Goal: Register for event/course

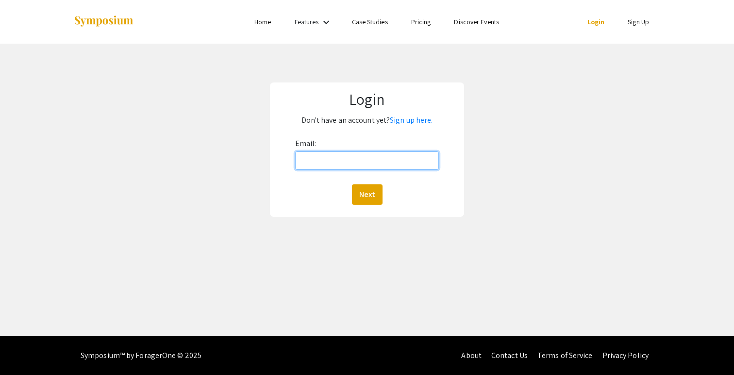
click at [323, 164] on input "Email:" at bounding box center [367, 161] width 144 height 18
type input "[EMAIL_ADDRESS][DOMAIN_NAME]"
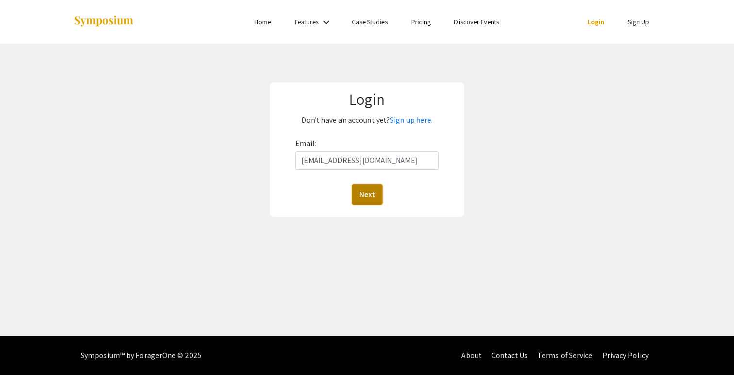
click at [359, 199] on button "Next" at bounding box center [367, 195] width 31 height 20
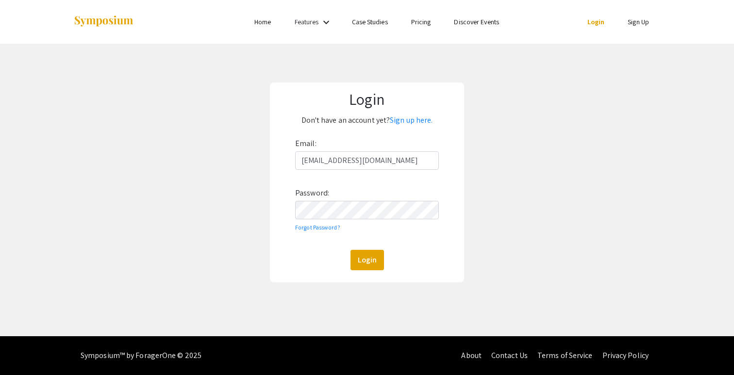
click at [352, 219] on div "Email: howejohn@oregonstate.edu Password: Forgot Password? Login" at bounding box center [367, 203] width 144 height 135
click at [351, 250] on button "Login" at bounding box center [368, 260] width 34 height 20
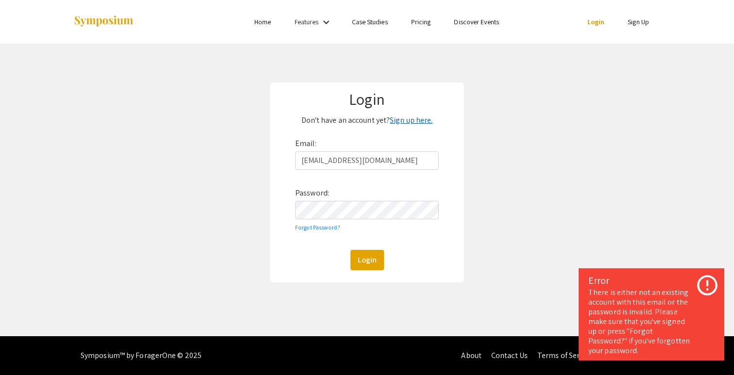
click at [411, 119] on link "Sign up here." at bounding box center [411, 120] width 43 height 10
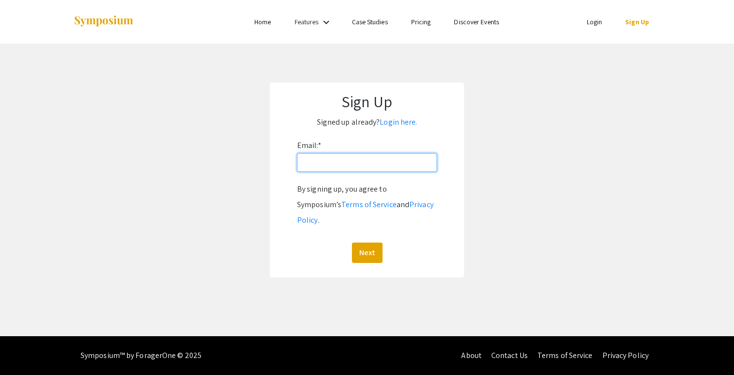
click at [353, 163] on input "Email: *" at bounding box center [367, 162] width 140 height 18
type input "[EMAIL_ADDRESS][DOMAIN_NAME]"
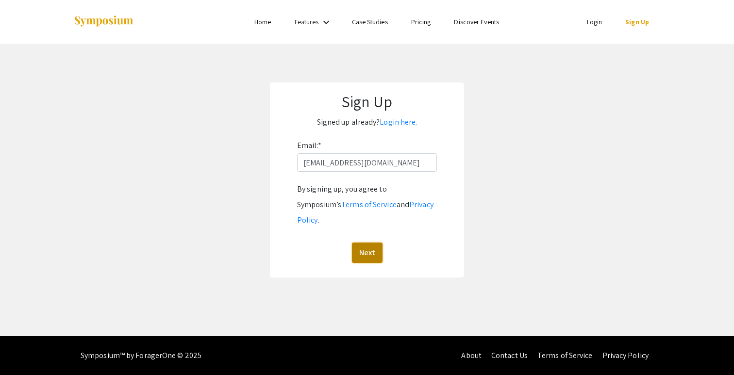
click at [368, 243] on button "Next" at bounding box center [367, 253] width 31 height 20
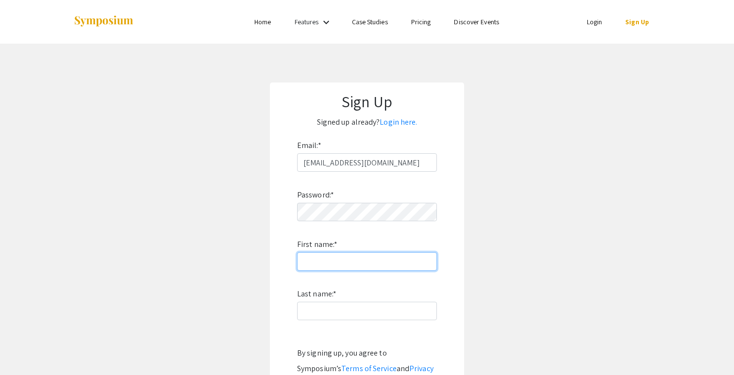
click at [357, 258] on input "First name: *" at bounding box center [367, 262] width 140 height 18
type input "John"
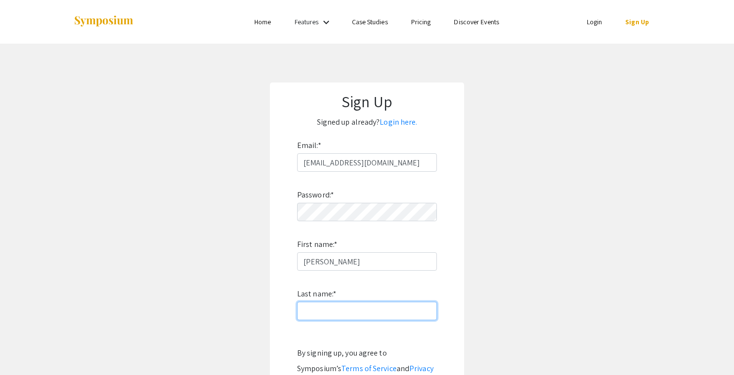
type input "o"
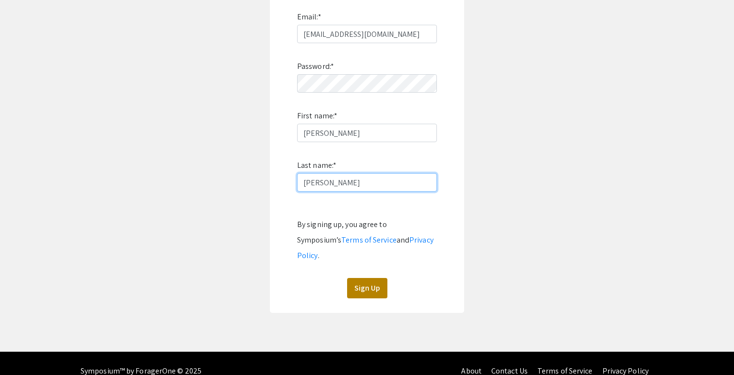
type input "Howell"
click at [370, 278] on button "Sign Up" at bounding box center [367, 288] width 40 height 20
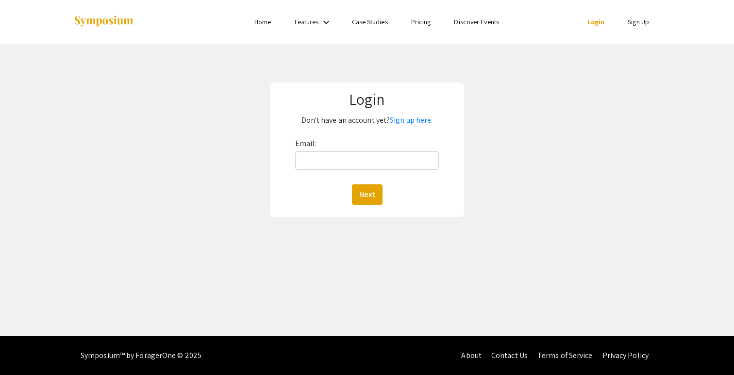
click at [471, 23] on link "Discover Events" at bounding box center [476, 21] width 45 height 9
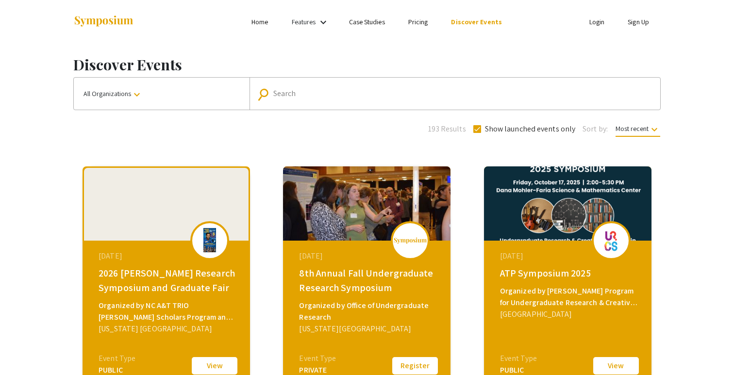
click at [592, 25] on link "Login" at bounding box center [598, 21] width 16 height 9
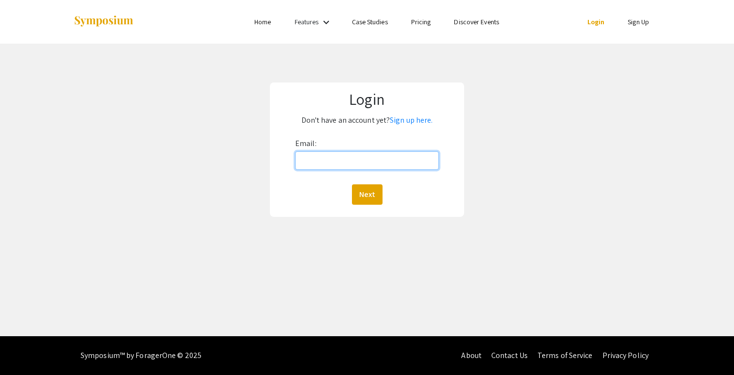
click at [375, 161] on input "Email:" at bounding box center [367, 161] width 144 height 18
type input "[EMAIL_ADDRESS][DOMAIN_NAME]"
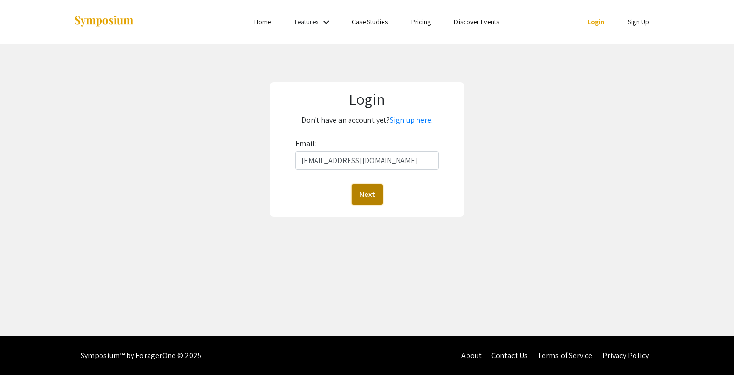
click at [352, 198] on button "Next" at bounding box center [367, 195] width 31 height 20
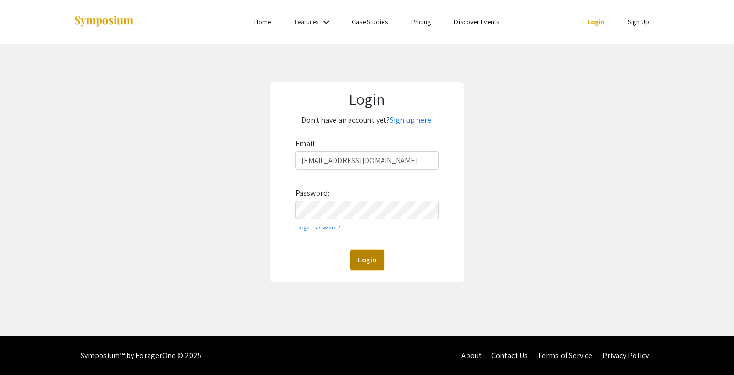
click at [361, 264] on button "Login" at bounding box center [368, 260] width 34 height 20
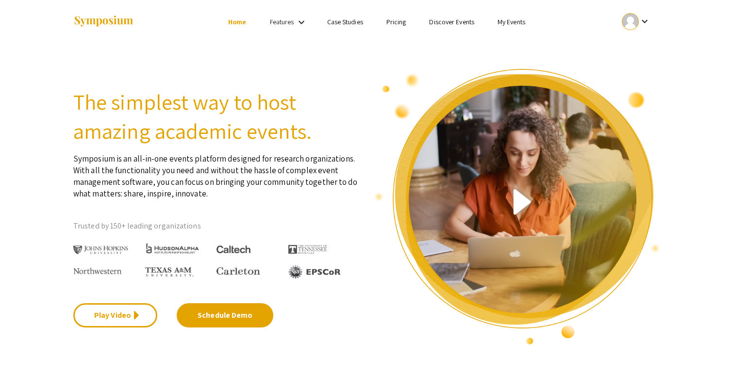
click at [441, 22] on link "Discover Events" at bounding box center [451, 21] width 45 height 9
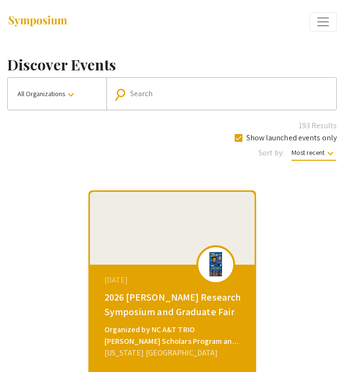
click at [143, 99] on div "Search" at bounding box center [231, 94] width 203 height 16
type input "honors"
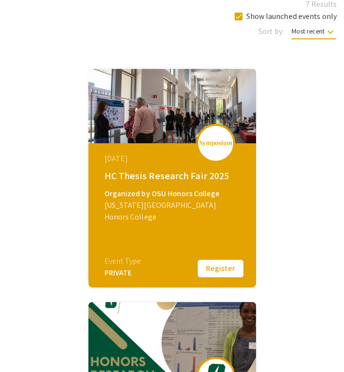
scroll to position [132, 0]
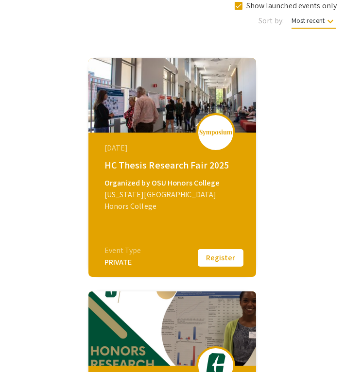
click at [167, 158] on div "[DATE] HC Thesis Research Fair 2025 Organized by OSU Honors College [US_STATE][…" at bounding box center [173, 193] width 167 height 121
click at [167, 175] on div "[DATE] HC Thesis Research Fair 2025 Organized by OSU Honors College [US_STATE][…" at bounding box center [173, 193] width 167 height 121
click at [216, 132] on img at bounding box center [216, 132] width 34 height 7
click at [111, 205] on div "[DATE] HC Thesis Research Fair 2025 Organized by OSU Honors College [US_STATE][…" at bounding box center [173, 193] width 167 height 121
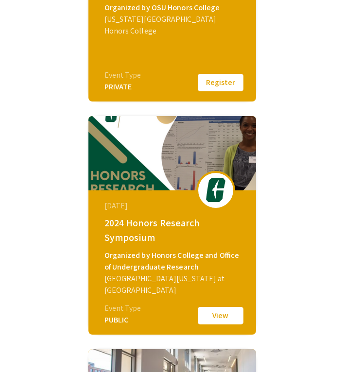
scroll to position [318, 0]
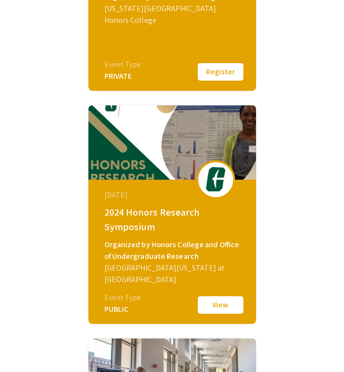
click at [218, 307] on button "View" at bounding box center [220, 305] width 49 height 20
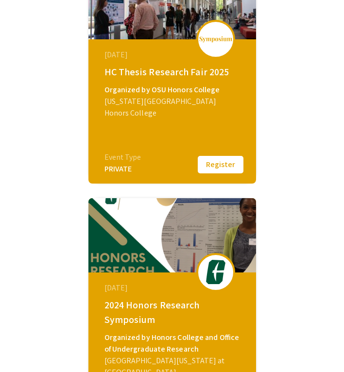
scroll to position [225, 0]
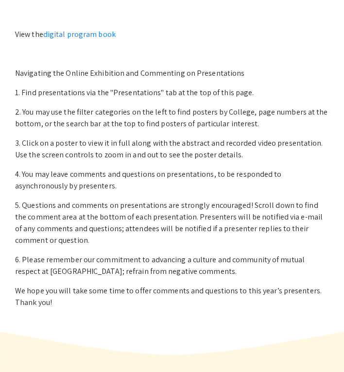
scroll to position [635, 0]
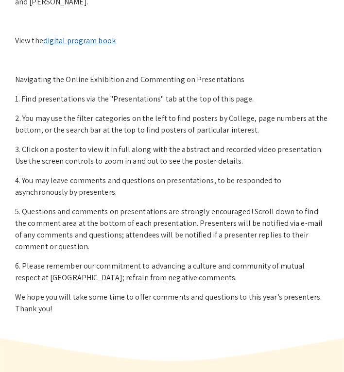
click at [94, 46] on link "digital program book" at bounding box center [79, 40] width 72 height 10
